Goal: Navigation & Orientation: Find specific page/section

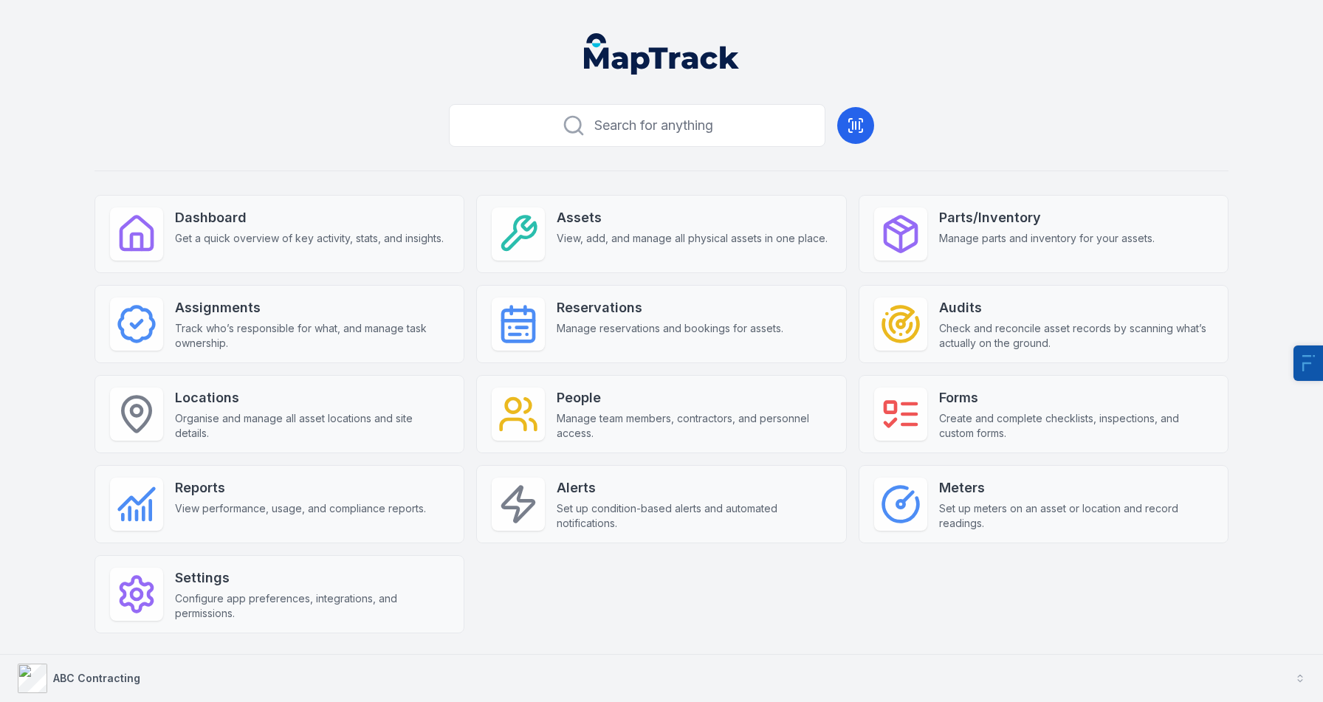
click at [114, 675] on strong "ABC Contracting" at bounding box center [96, 678] width 87 height 13
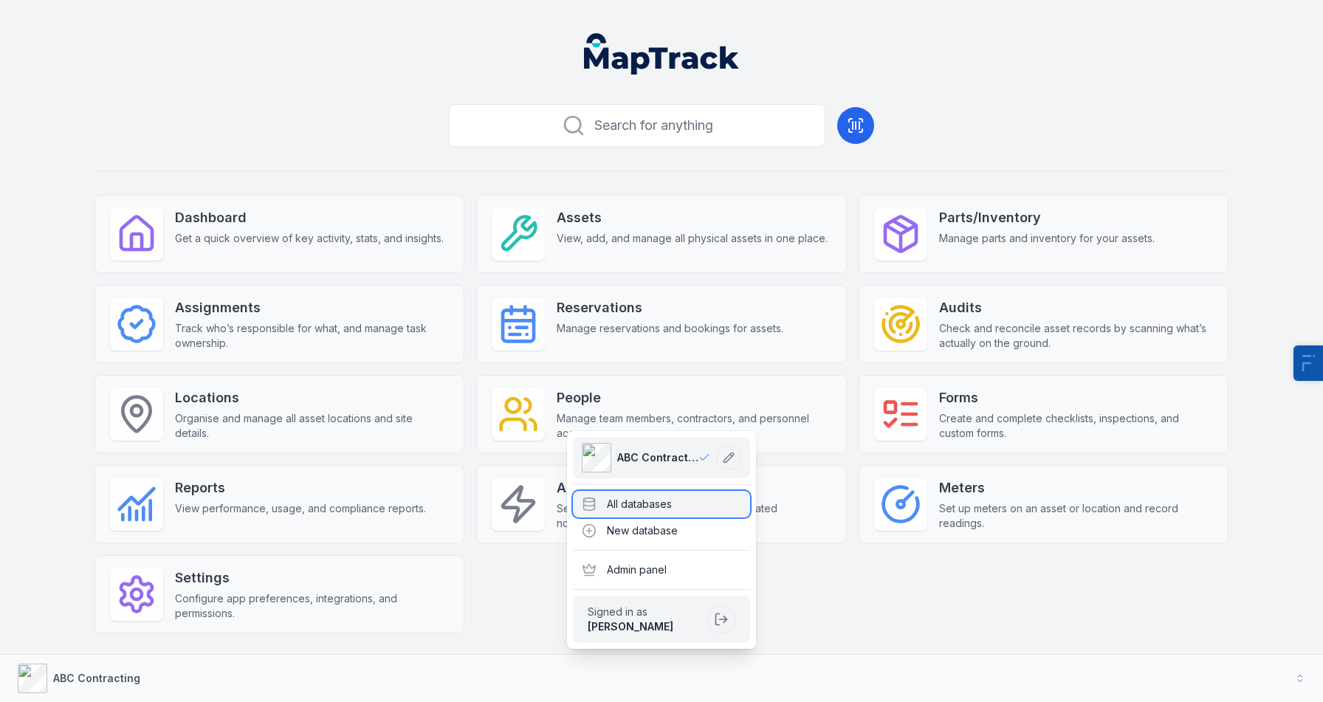
click at [596, 497] on icon at bounding box center [589, 504] width 15 height 15
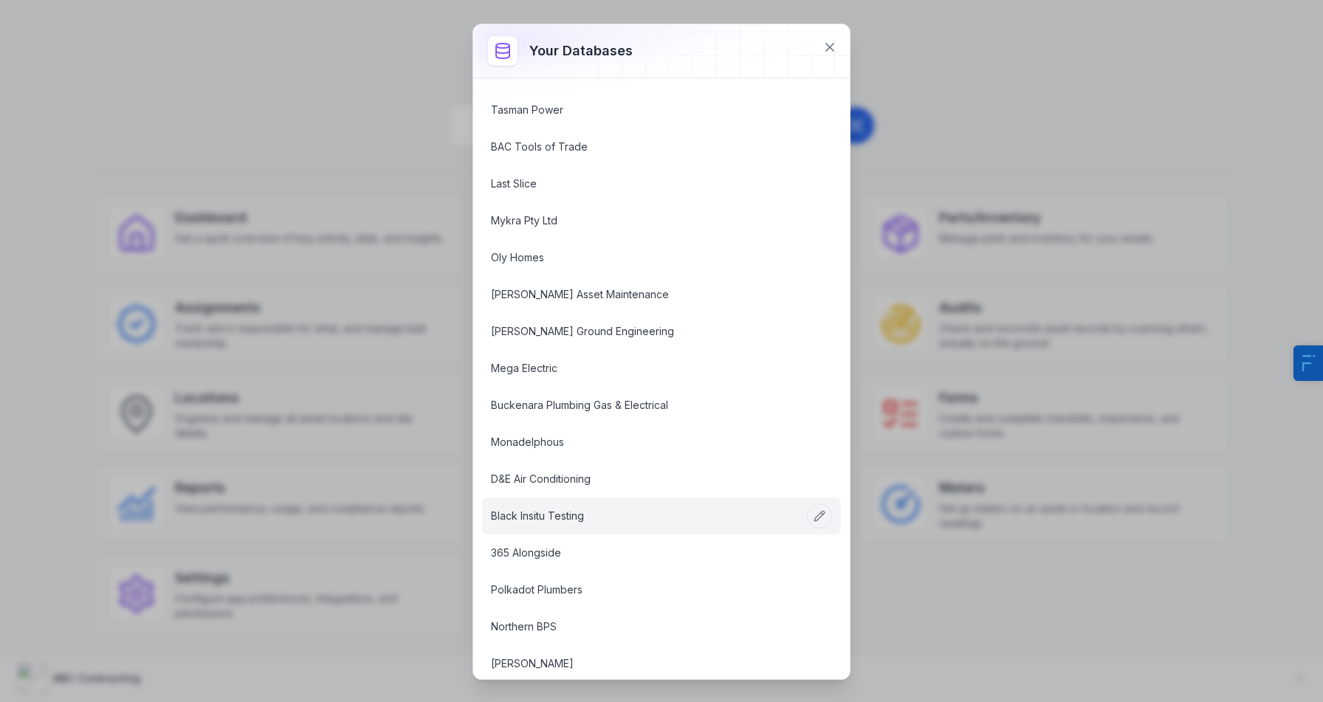
scroll to position [2012, 0]
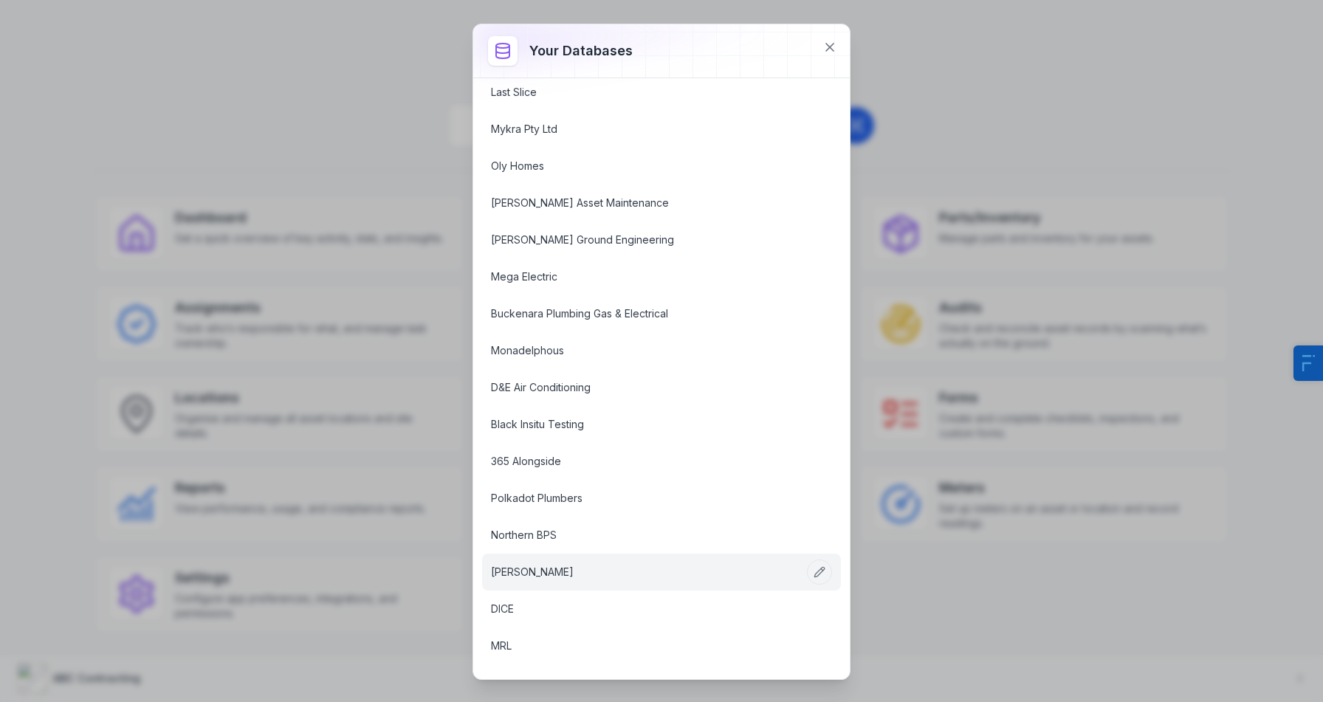
click at [554, 571] on link "AG Coombes" at bounding box center [644, 572] width 306 height 15
